Goal: Check status: Check status

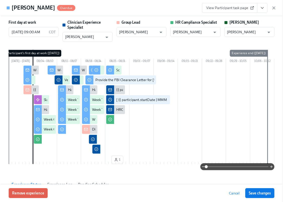
scroll to position [0, 8488]
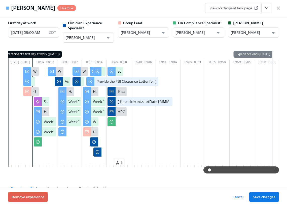
click at [267, 8] on icon "View task page" at bounding box center [266, 8] width 5 height 5
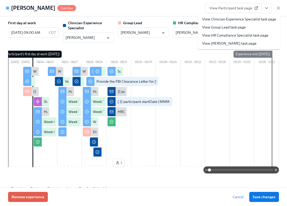
click at [236, 18] on link "View Clinician Experience Specialist task page" at bounding box center [239, 19] width 74 height 5
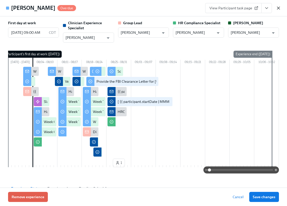
click at [279, 7] on icon "button" at bounding box center [278, 8] width 3 height 3
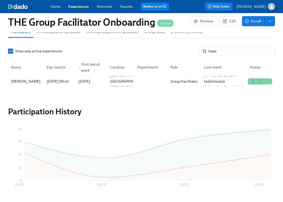
scroll to position [0, 8484]
click at [240, 54] on input "hope" at bounding box center [242, 51] width 67 height 10
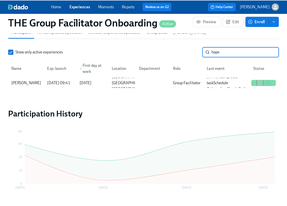
scroll to position [0, 8488]
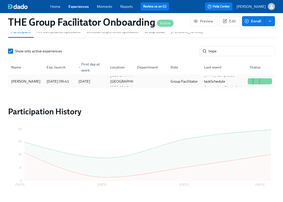
click at [30, 82] on div "[PERSON_NAME]" at bounding box center [26, 81] width 34 height 6
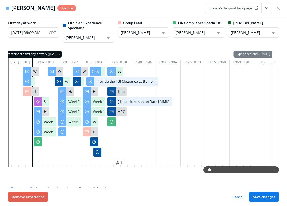
click at [266, 8] on icon "View task page" at bounding box center [266, 8] width 5 height 5
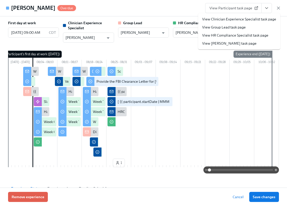
click at [257, 15] on li "View Clinician Experience Specialist task page" at bounding box center [239, 19] width 82 height 8
click at [259, 19] on link "View Clinician Experience Specialist task page" at bounding box center [239, 19] width 74 height 5
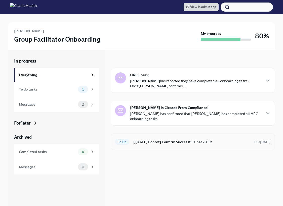
click at [160, 138] on div "To Do [ [DATE] Cohort] Confirm Successful Check-Out Due [DATE]" at bounding box center [193, 142] width 156 height 8
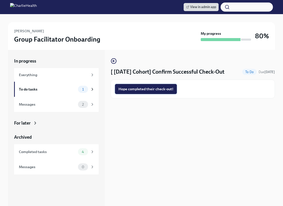
click at [151, 90] on span "Hope completed their check-out!" at bounding box center [146, 88] width 55 height 5
